Goal: Transaction & Acquisition: Subscribe to service/newsletter

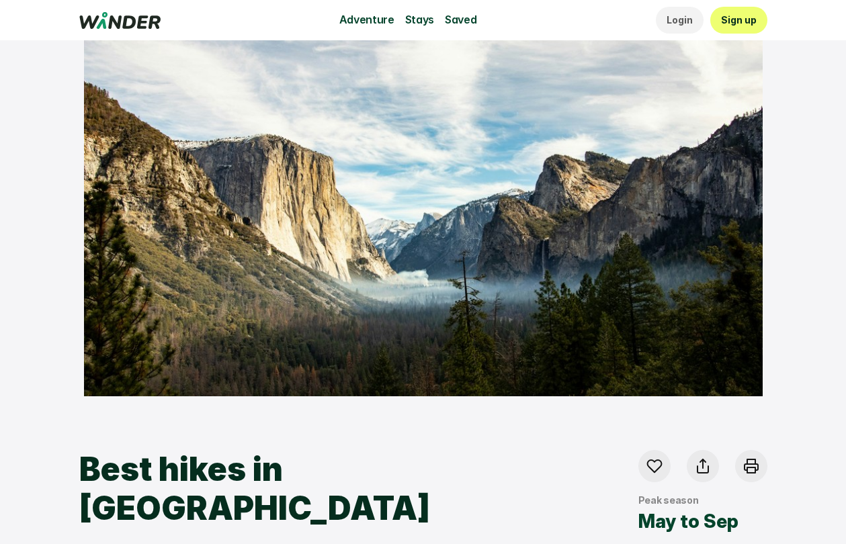
click at [105, 17] on icon at bounding box center [119, 20] width 81 height 17
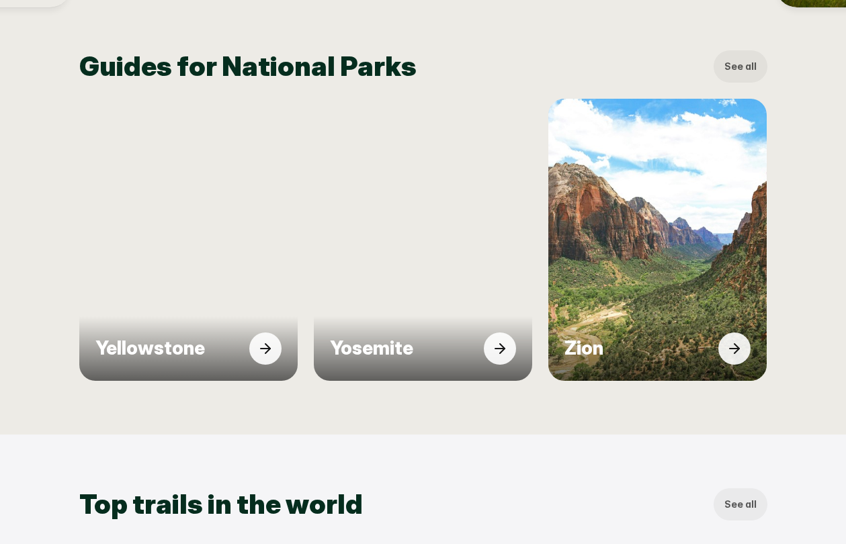
scroll to position [572, 0]
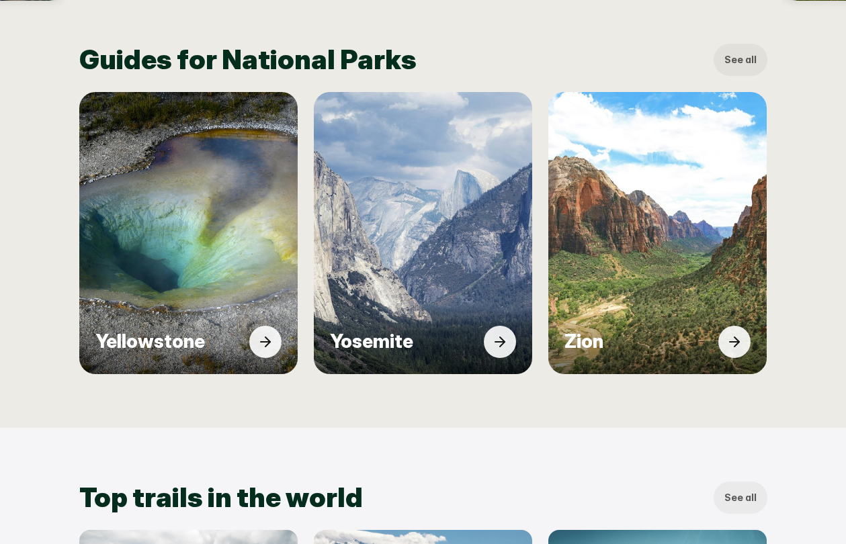
click at [418, 281] on img at bounding box center [423, 233] width 241 height 310
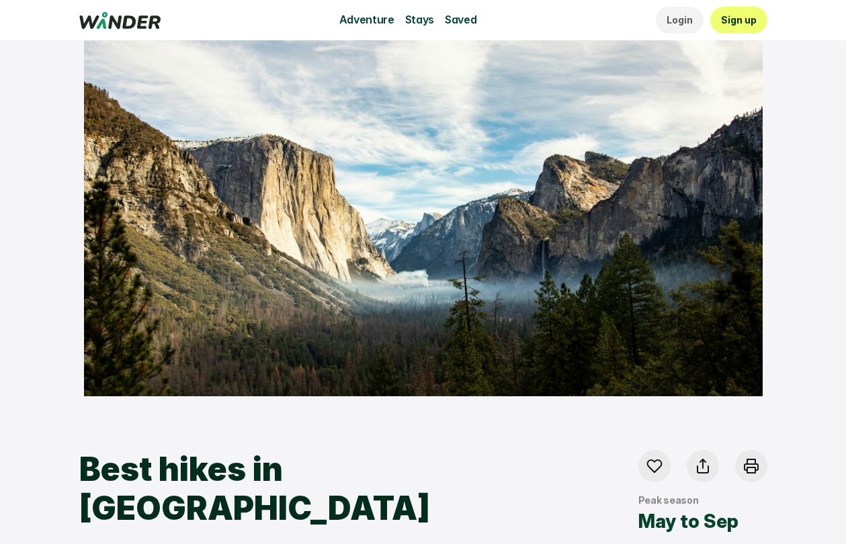
click at [418, 281] on img at bounding box center [423, 218] width 679 height 356
click at [683, 19] on p "Login" at bounding box center [680, 20] width 26 height 15
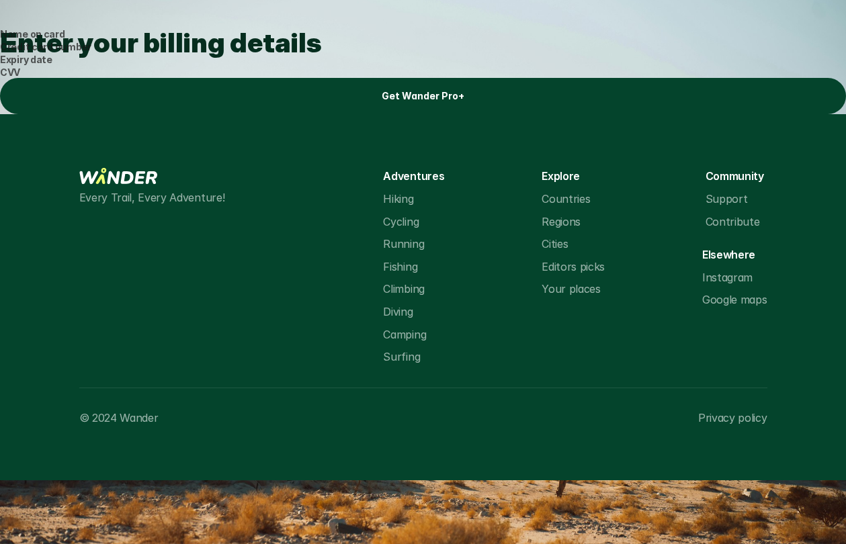
click at [381, 114] on link "Get Wander Pro+" at bounding box center [423, 96] width 846 height 36
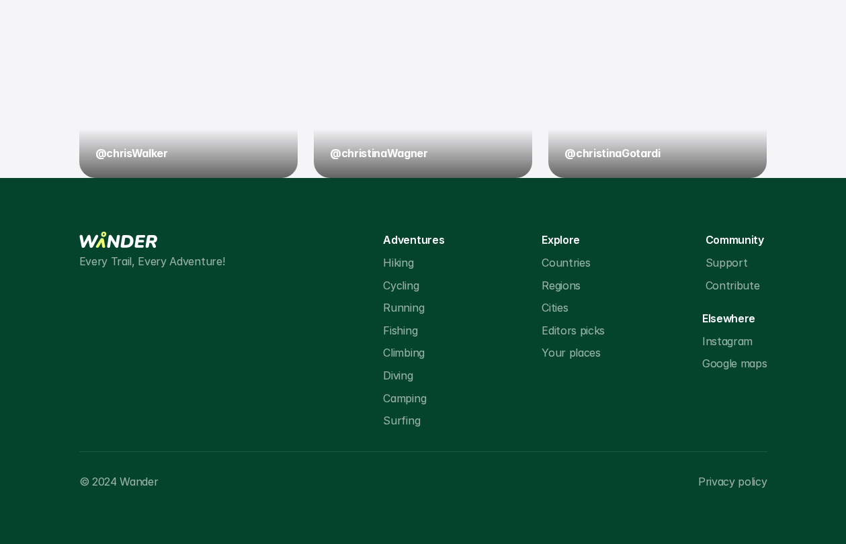
scroll to position [2045, 0]
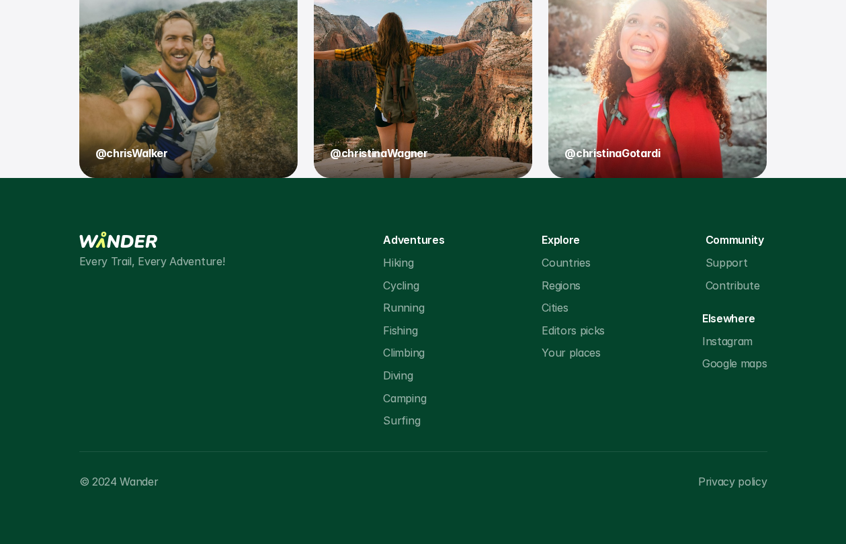
click at [417, 400] on p "Camping" at bounding box center [404, 398] width 43 height 17
click at [449, 399] on div "Every Trail, Every Adventure! Adventures Hiking Cycling Running Fishing Climbin…" at bounding box center [423, 331] width 688 height 198
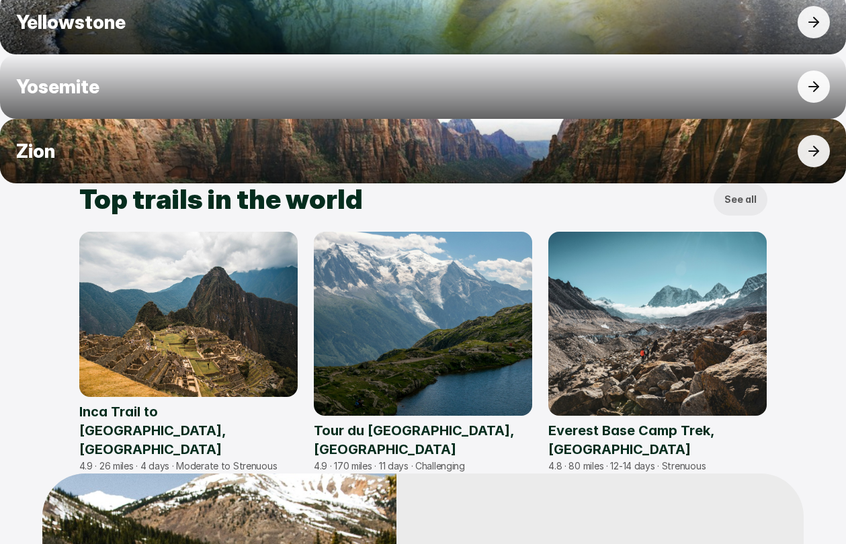
scroll to position [0, 0]
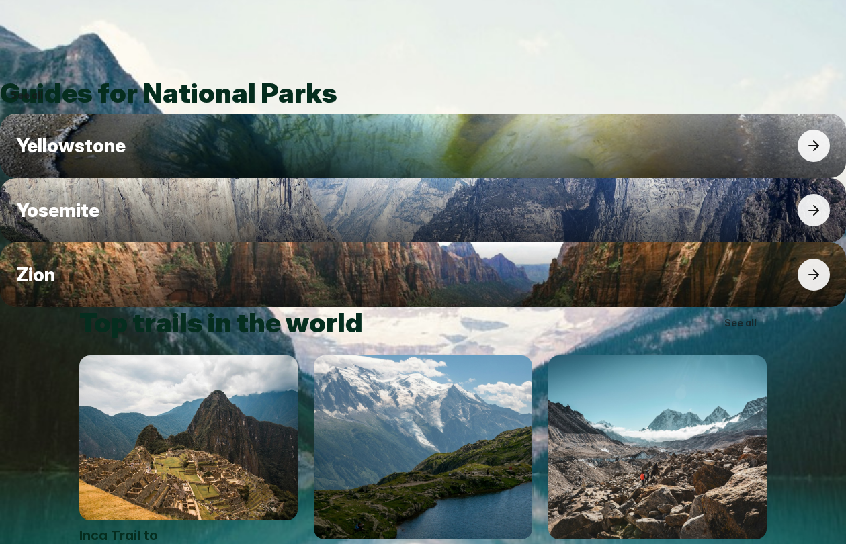
click at [314, 77] on link "Search by city, park or trail name…" at bounding box center [423, 52] width 846 height 50
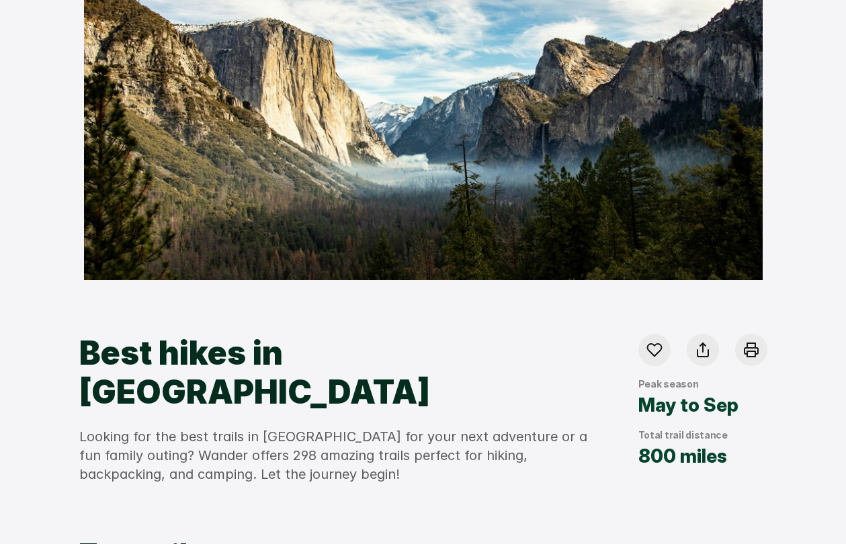
scroll to position [209, 0]
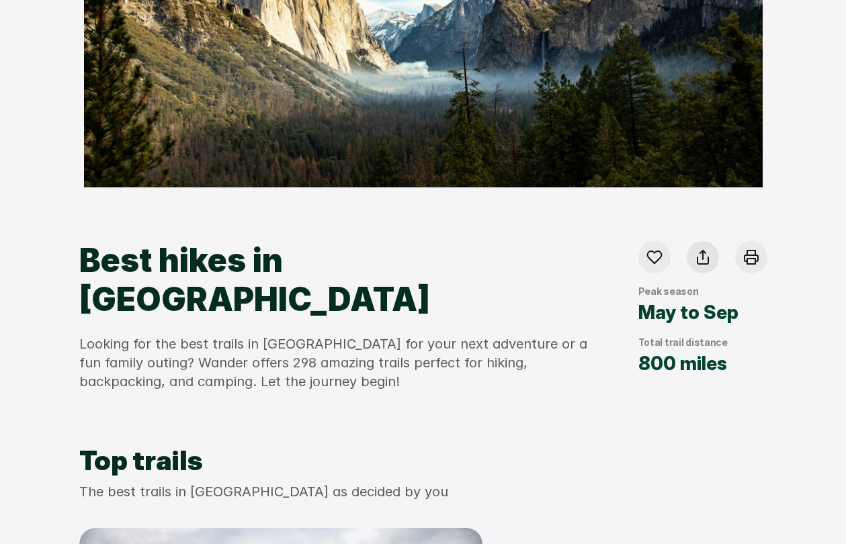
click at [705, 265] on div at bounding box center [703, 257] width 32 height 32
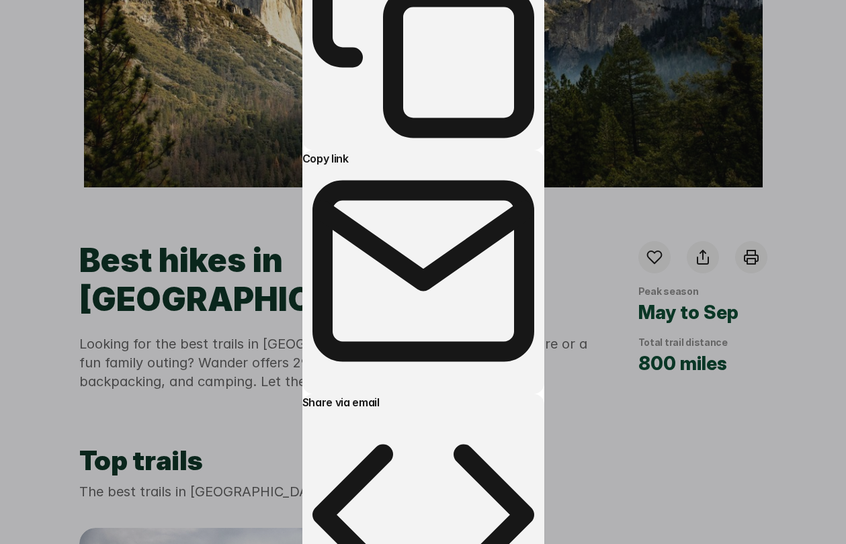
click at [705, 265] on div at bounding box center [423, 272] width 846 height 544
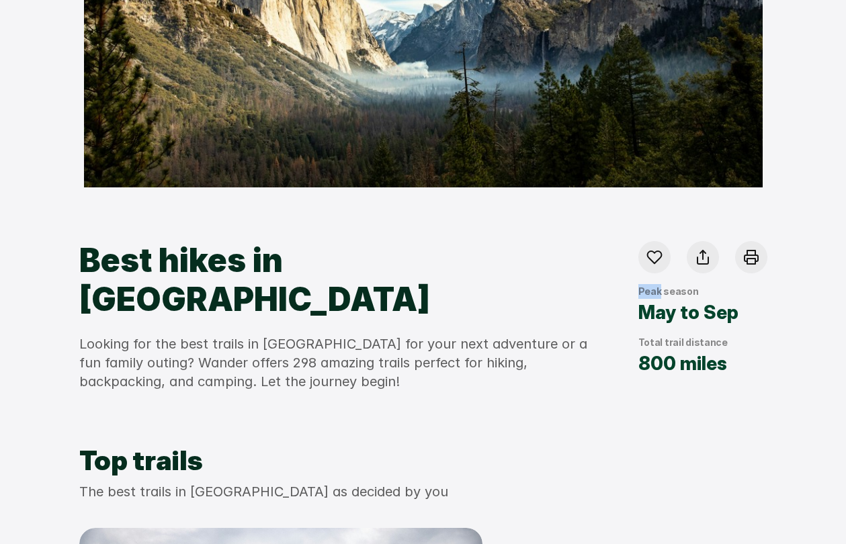
click at [705, 265] on div at bounding box center [703, 257] width 32 height 32
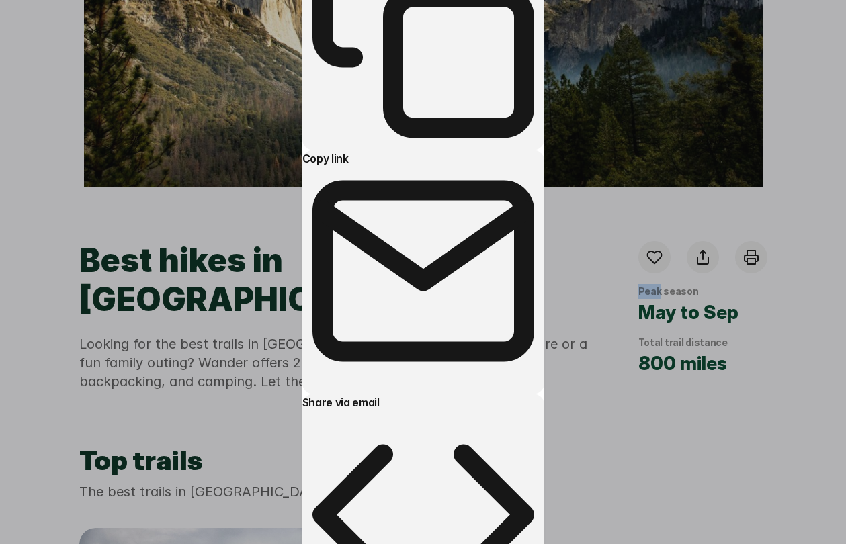
click at [705, 265] on div at bounding box center [423, 272] width 846 height 544
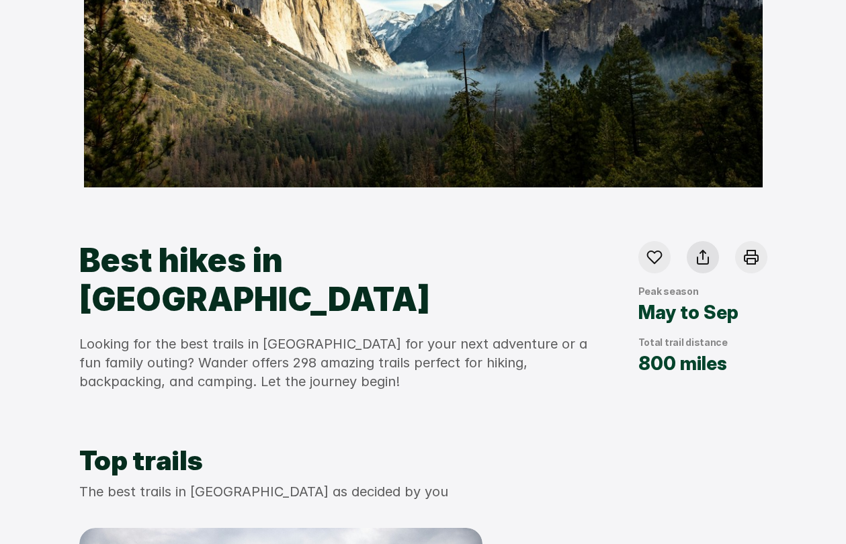
click at [705, 263] on icon at bounding box center [703, 257] width 16 height 16
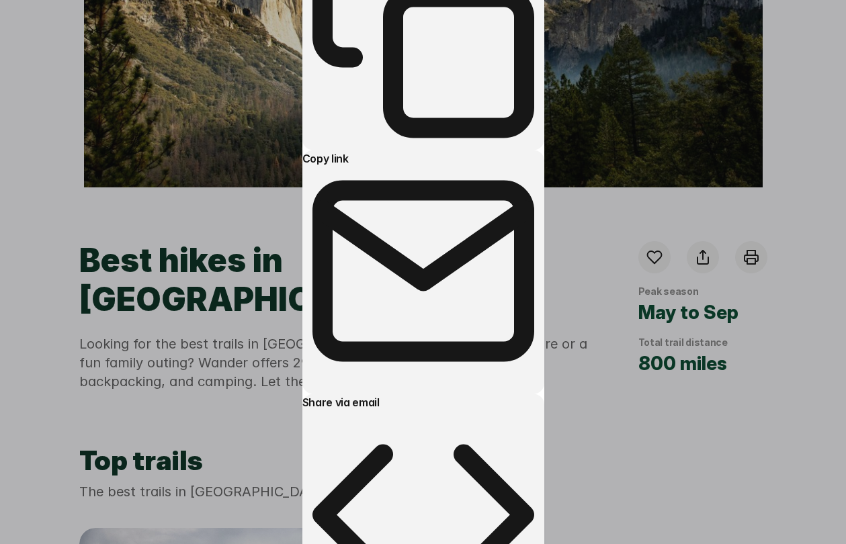
click at [706, 265] on div at bounding box center [423, 272] width 846 height 544
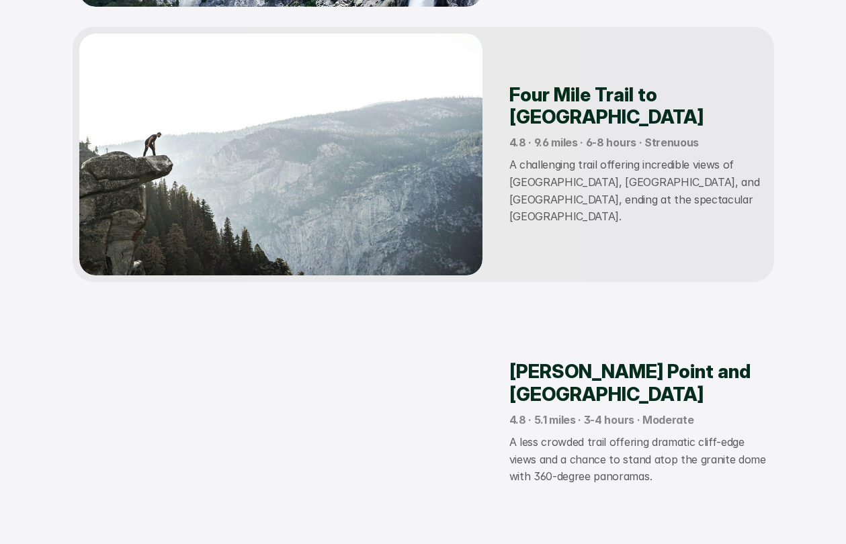
scroll to position [263, 0]
